Goal: Transaction & Acquisition: Book appointment/travel/reservation

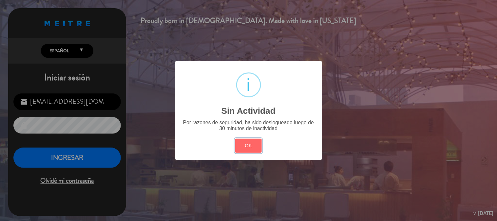
scroll to position [91, 0]
click at [245, 148] on button "OK" at bounding box center [248, 146] width 27 height 14
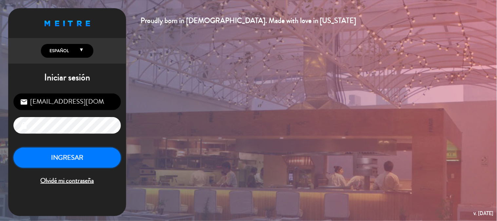
click at [95, 155] on button "INGRESAR" at bounding box center [66, 157] width 107 height 21
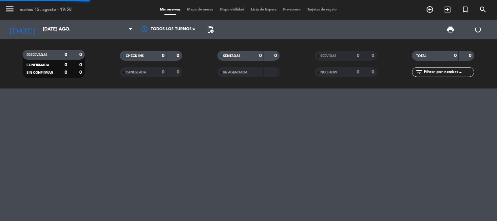
click at [7, 3] on span "menu" at bounding box center [12, 9] width 15 height 15
click at [10, 7] on icon "menu" at bounding box center [10, 9] width 10 height 10
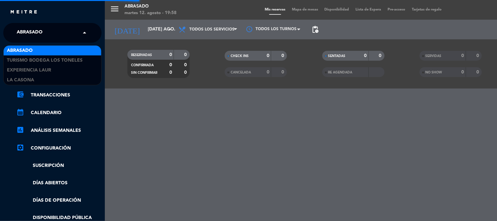
click at [39, 29] on span "Abrasado" at bounding box center [30, 33] width 26 height 14
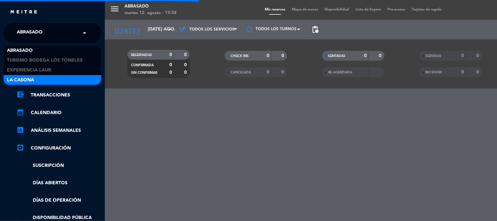
click at [29, 77] on span "La Casona" at bounding box center [20, 80] width 27 height 8
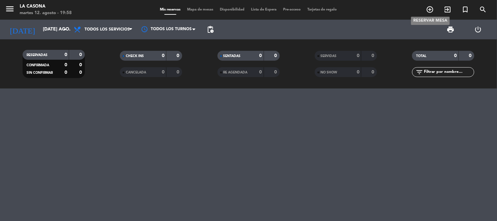
click at [431, 7] on icon "add_circle_outline" at bounding box center [430, 10] width 8 height 8
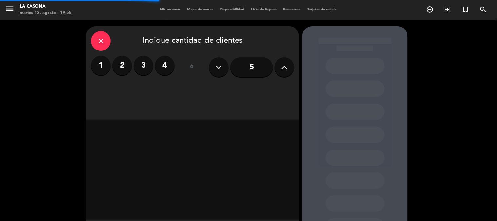
click at [286, 61] on button at bounding box center [285, 67] width 20 height 20
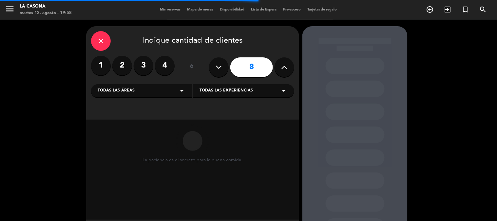
click at [222, 67] on icon at bounding box center [219, 67] width 6 height 10
type input "7"
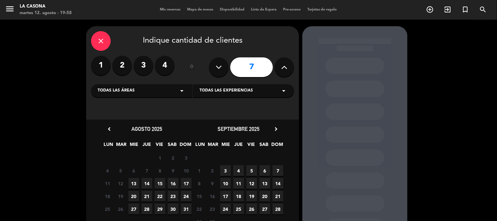
drag, startPoint x: 135, startPoint y: 181, endPoint x: 155, endPoint y: 176, distance: 20.1
type textarea "3"
click at [135, 181] on span "13" at bounding box center [133, 183] width 11 height 11
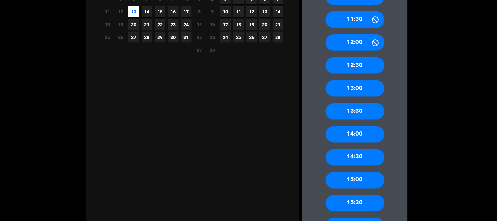
scroll to position [281, 0]
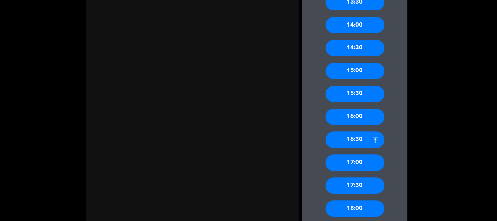
click at [363, 158] on div "17:00" at bounding box center [355, 163] width 59 height 16
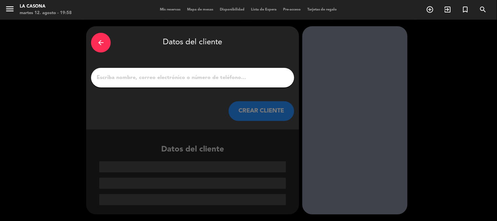
paste input "Angel"
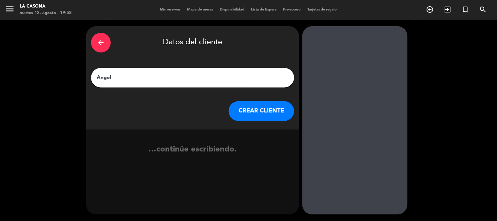
type input "Angel"
click at [257, 113] on button "CREAR CLIENTE" at bounding box center [262, 111] width 66 height 20
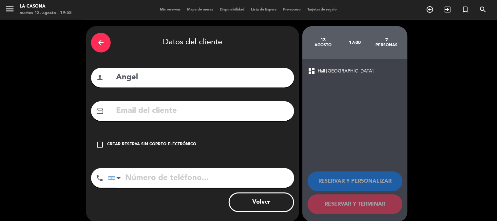
paste input "[EMAIL_ADDRESS][DOMAIN_NAME]"
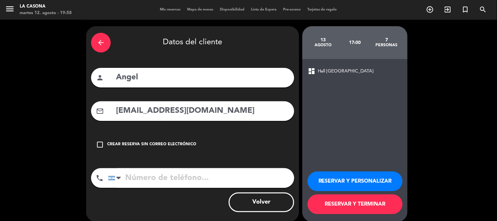
type input "[EMAIL_ADDRESS][DOMAIN_NAME]"
paste input "[PHONE_NUMBER]"
type input "[PHONE_NUMBER]"
click at [363, 181] on button "RESERVAR Y PERSONALIZAR" at bounding box center [355, 181] width 95 height 20
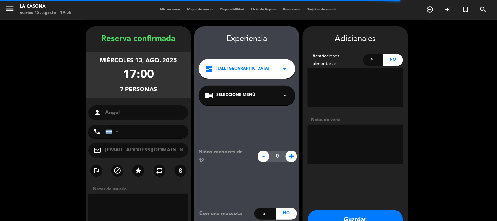
type input "[PHONE_NUMBER]"
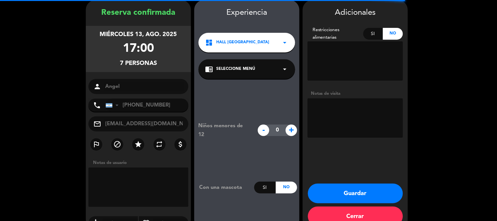
click at [363, 115] on textarea at bounding box center [355, 117] width 95 height 39
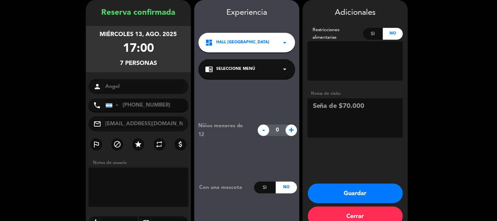
type textarea "Seña de $70.000"
